Goal: Check status

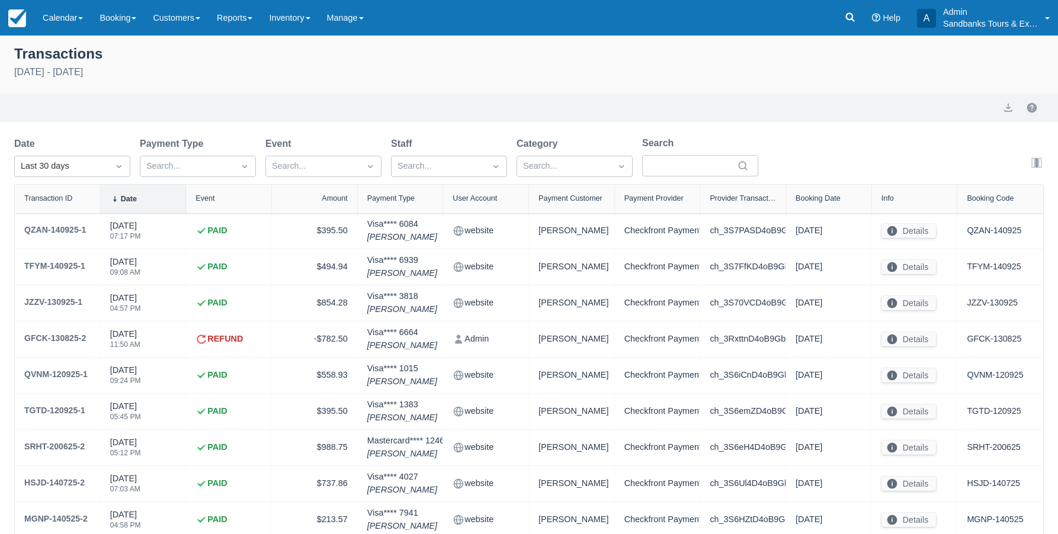
select select "10"
click at [22, 24] on img at bounding box center [17, 18] width 18 height 18
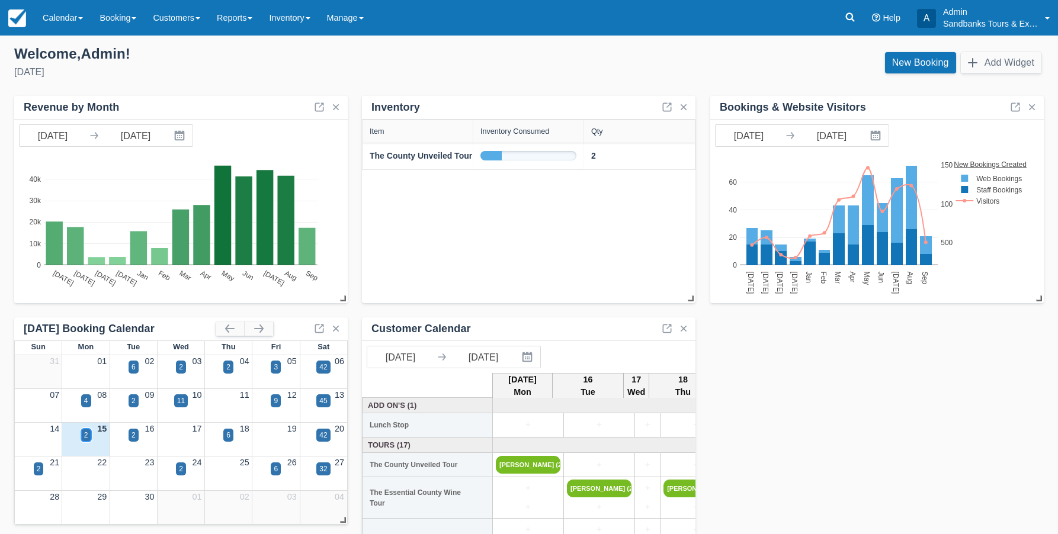
click at [89, 438] on div "2" at bounding box center [86, 435] width 10 height 13
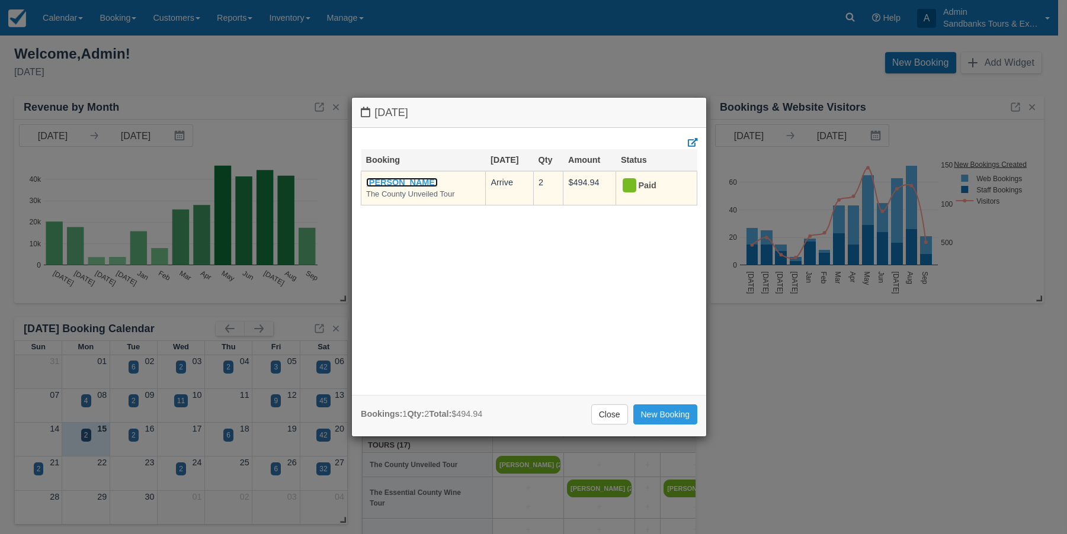
click at [408, 184] on link "[PERSON_NAME]" at bounding box center [402, 182] width 72 height 9
